Goal: Information Seeking & Learning: Learn about a topic

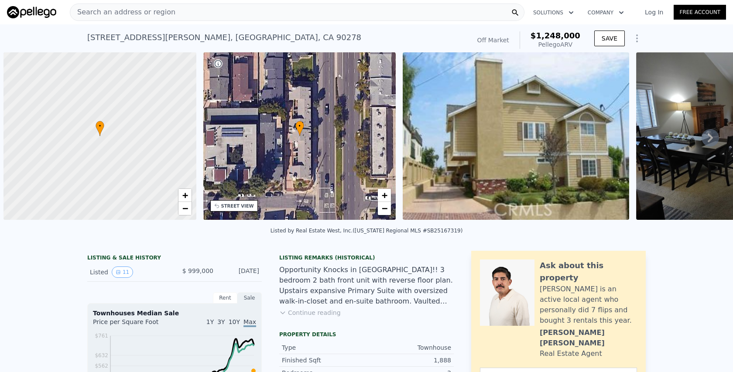
click at [182, 13] on div "Search an address or region" at bounding box center [297, 11] width 455 height 17
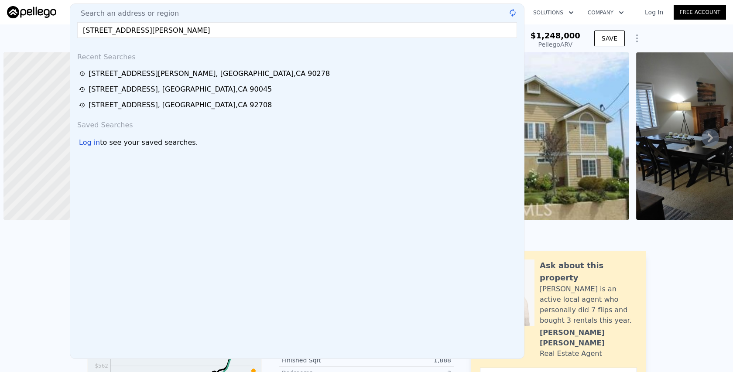
scroll to position [0, 3]
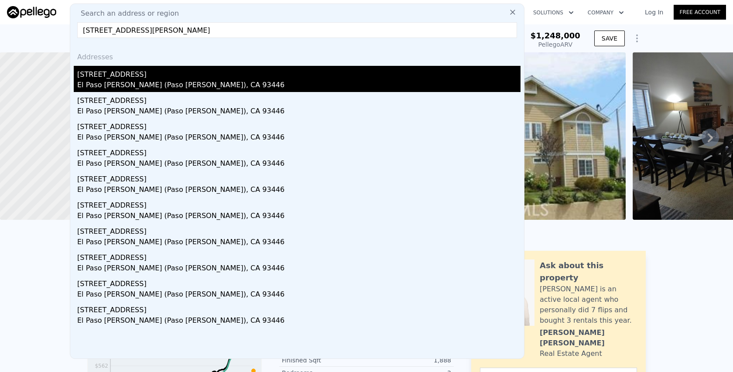
type input "[STREET_ADDRESS][PERSON_NAME]"
click at [154, 75] on div "[STREET_ADDRESS]" at bounding box center [298, 73] width 443 height 14
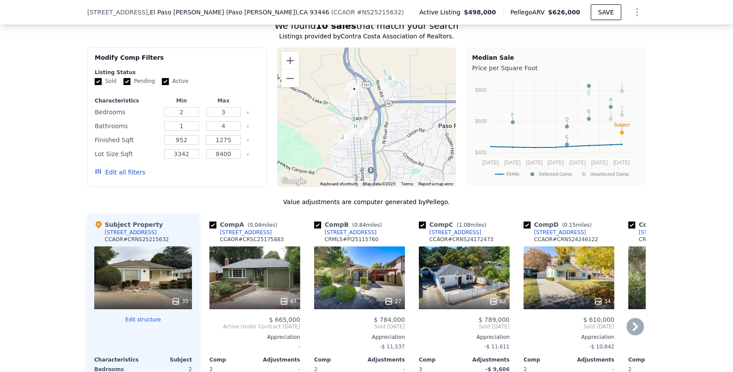
scroll to position [751, 0]
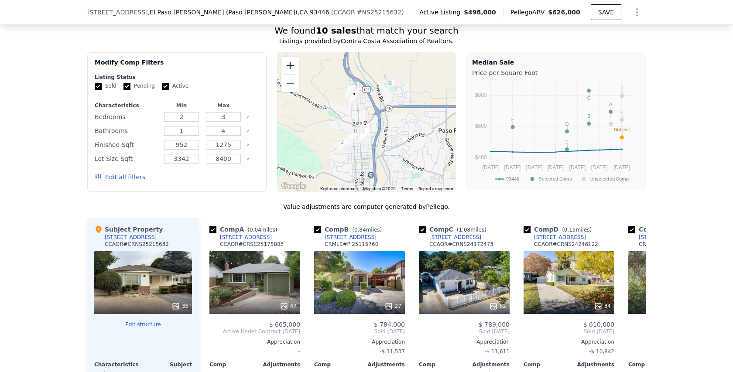
click at [293, 59] on button "Zoom in" at bounding box center [289, 65] width 17 height 17
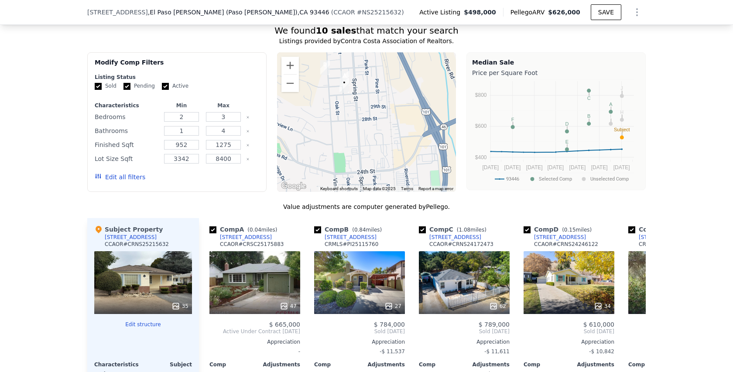
drag, startPoint x: 360, startPoint y: 74, endPoint x: 380, endPoint y: 84, distance: 22.4
click at [380, 84] on div at bounding box center [366, 122] width 179 height 140
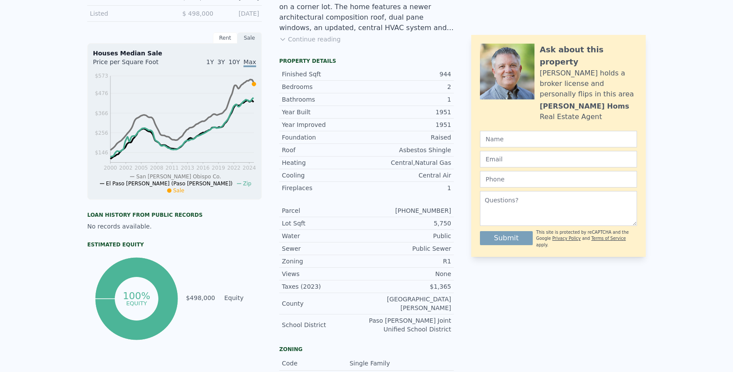
scroll to position [0, 0]
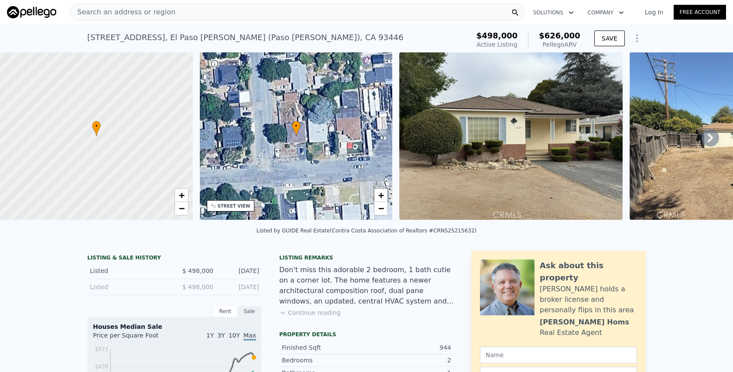
click at [148, 13] on span "Search an address or region" at bounding box center [122, 12] width 105 height 10
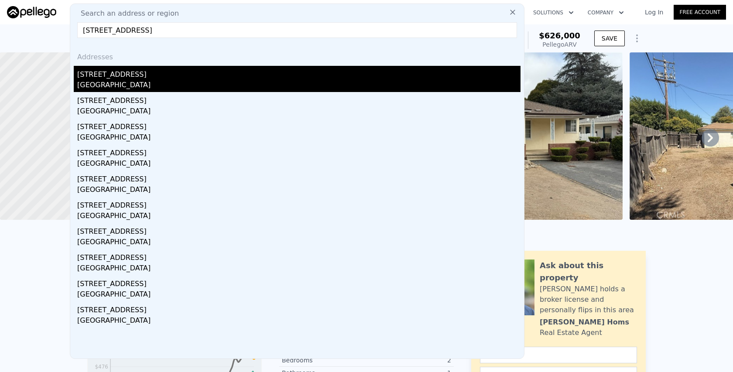
type input "[STREET_ADDRESS]"
click at [151, 78] on div "[STREET_ADDRESS]" at bounding box center [298, 73] width 443 height 14
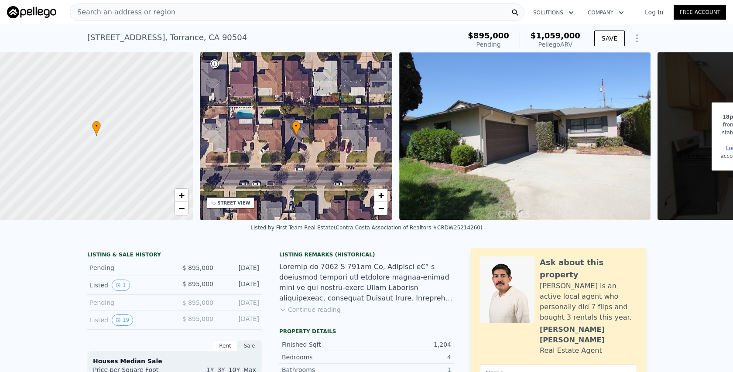
click at [275, 10] on div "Search an address or region" at bounding box center [297, 11] width 455 height 17
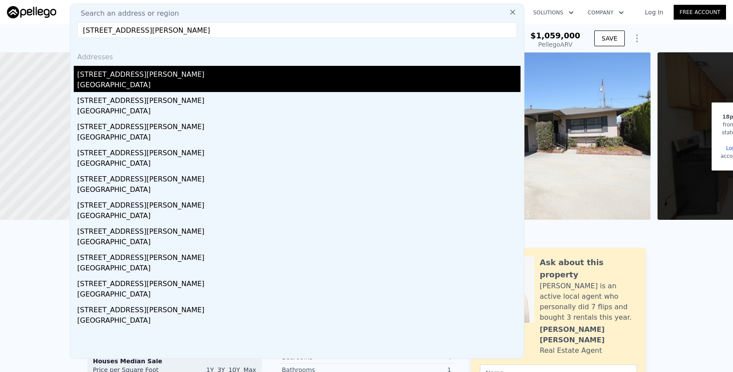
type input "[STREET_ADDRESS][PERSON_NAME]"
click at [154, 82] on div "[GEOGRAPHIC_DATA]" at bounding box center [298, 86] width 443 height 12
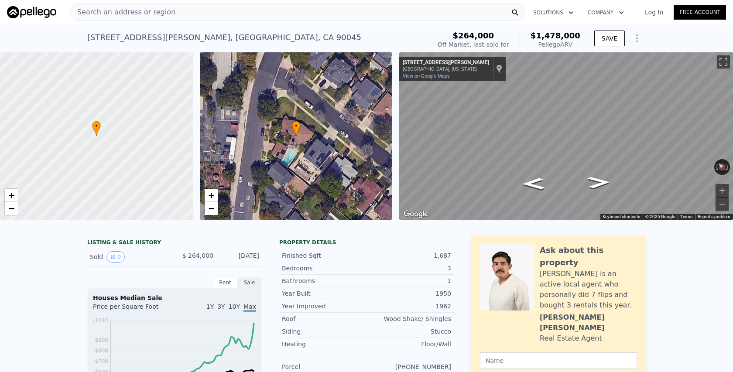
click at [262, 10] on div "Search an address or region" at bounding box center [297, 11] width 455 height 17
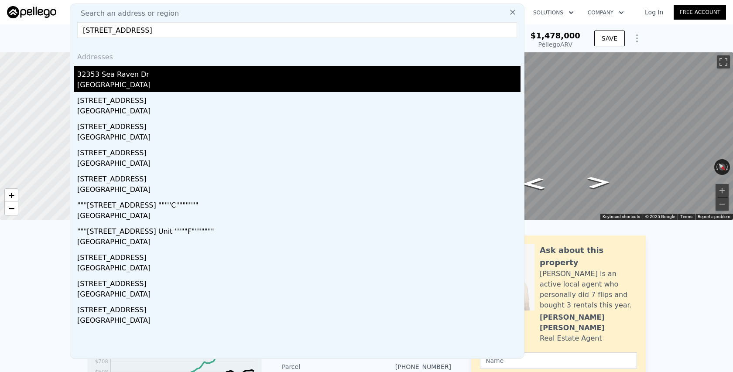
type input "[STREET_ADDRESS]"
click at [147, 77] on div "32353 Sea Raven Dr" at bounding box center [298, 73] width 443 height 14
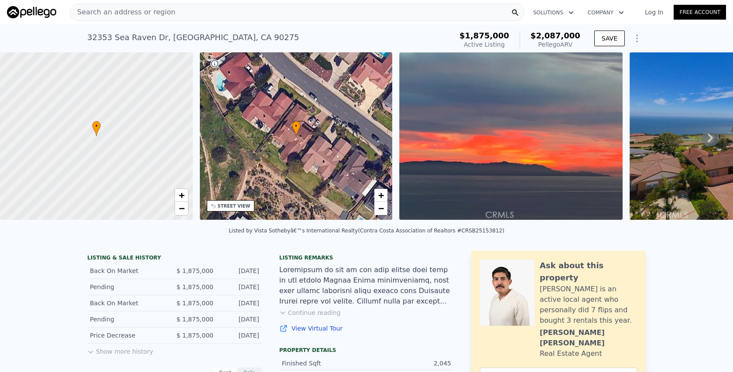
click at [238, 11] on div "Search an address or region" at bounding box center [297, 11] width 455 height 17
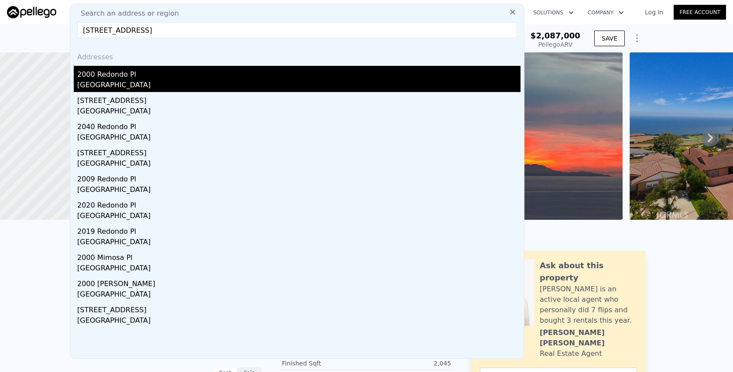
type input "[STREET_ADDRESS]"
click at [165, 71] on div "2000 Redondo Pl" at bounding box center [298, 73] width 443 height 14
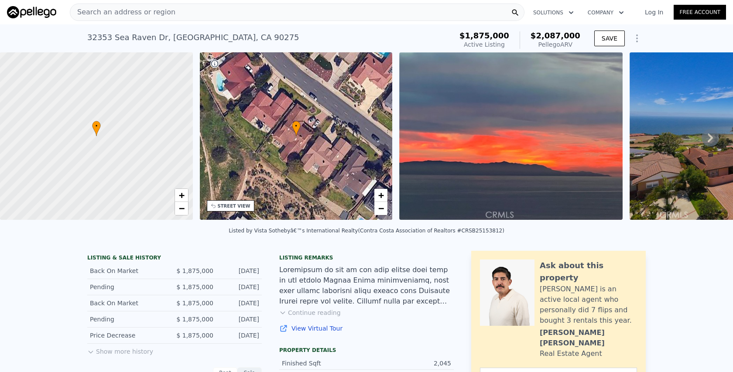
type input "3"
type input "5"
type input "2"
type input "2028"
type input "3383"
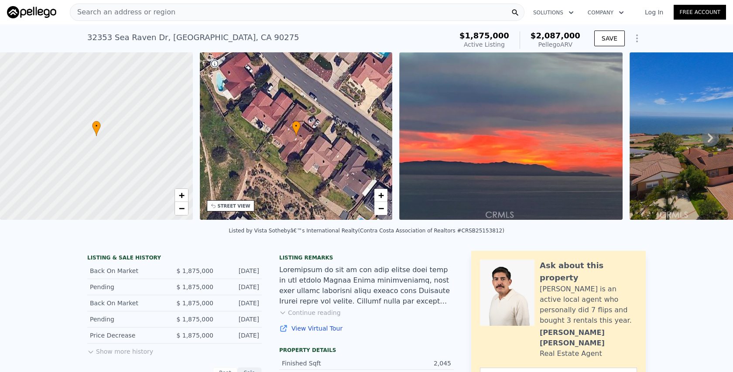
type input "11900"
type input "25194"
type input "$ 1,814,000"
type input "-$ 72,540"
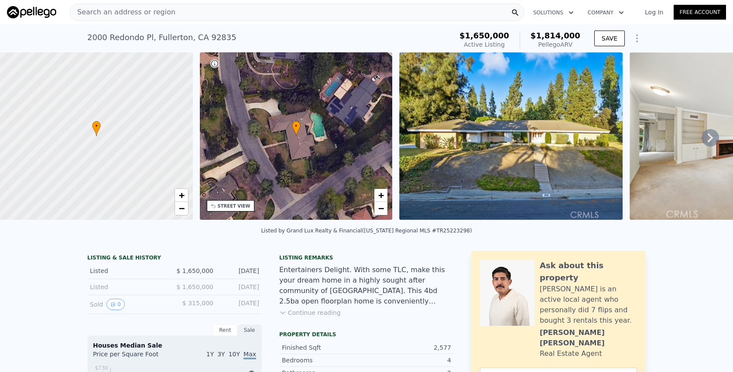
click at [256, 12] on div "Search an address or region" at bounding box center [297, 11] width 455 height 17
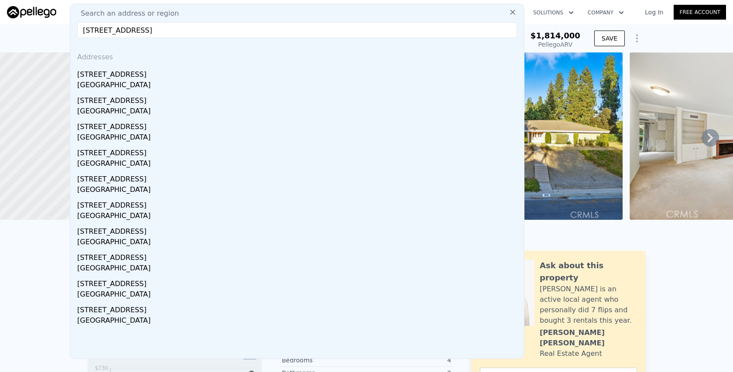
type input "[STREET_ADDRESS]"
click at [132, 76] on div "[STREET_ADDRESS]" at bounding box center [298, 73] width 443 height 14
